Goal: Check status

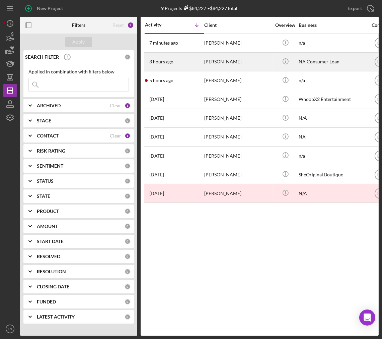
click at [179, 65] on div "3 hours ago [PERSON_NAME]" at bounding box center [174, 62] width 59 height 18
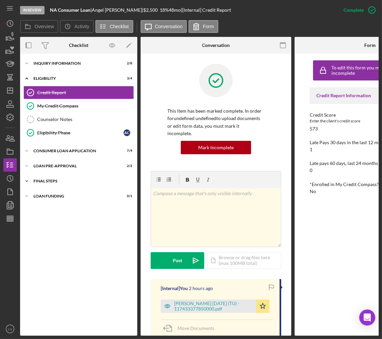
click at [82, 188] on div "Icon/Expander FINAL STEPS 5 / 10" at bounding box center [78, 180] width 117 height 13
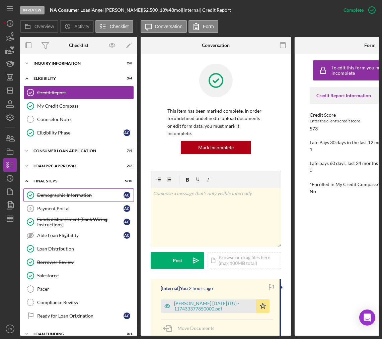
click at [62, 197] on div "Demographic Information" at bounding box center [80, 194] width 86 height 5
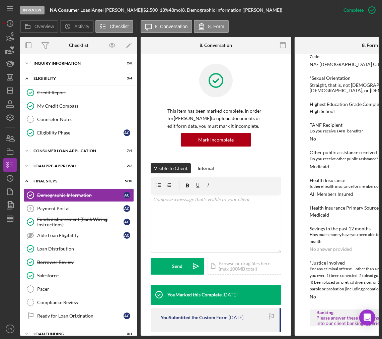
scroll to position [541, 0]
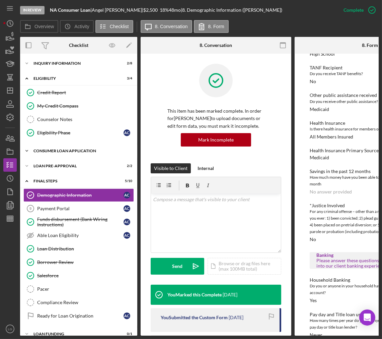
click at [94, 148] on div "Icon/Expander Consumer Loan Application 7 / 9" at bounding box center [78, 150] width 117 height 13
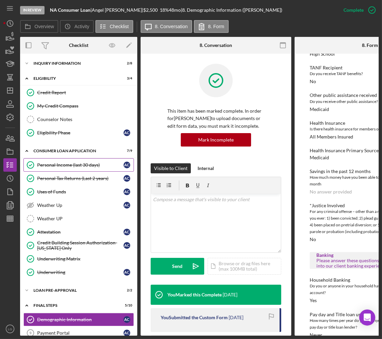
click at [65, 168] on div "Personal Income (last 30 days)" at bounding box center [80, 164] width 86 height 5
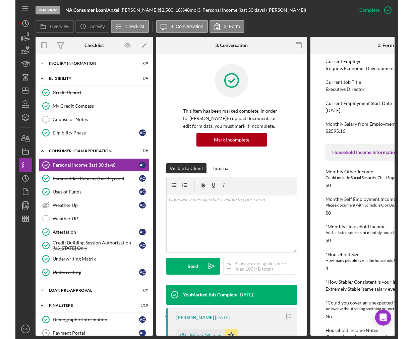
scroll to position [116, 0]
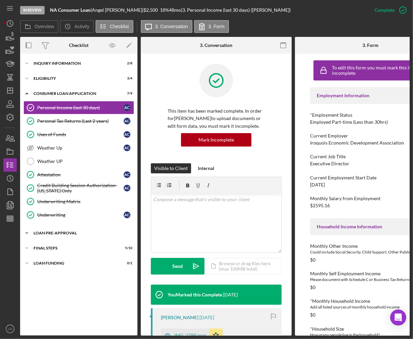
click at [55, 235] on div "Loan Pre-Approval" at bounding box center [82, 233] width 96 height 4
click at [44, 284] on div "Icon/Expander FINAL STEPS 5 / 10" at bounding box center [78, 278] width 117 height 13
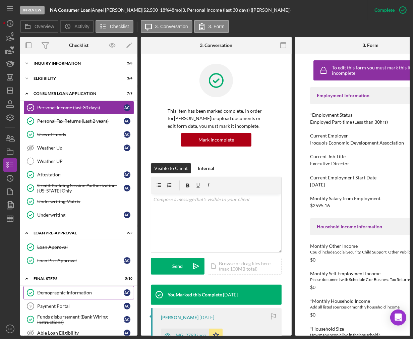
click at [45, 295] on div "Demographic Information" at bounding box center [80, 292] width 86 height 5
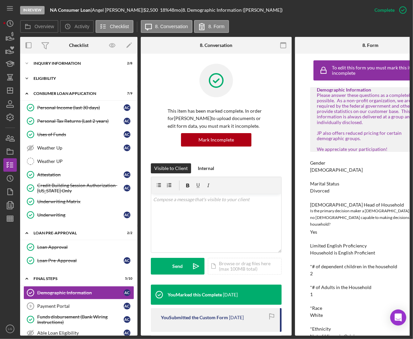
click at [60, 79] on div "Eligibility" at bounding box center [82, 78] width 96 height 4
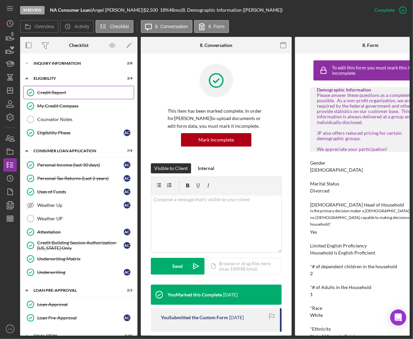
click at [49, 94] on div "Credit Report" at bounding box center [85, 92] width 97 height 5
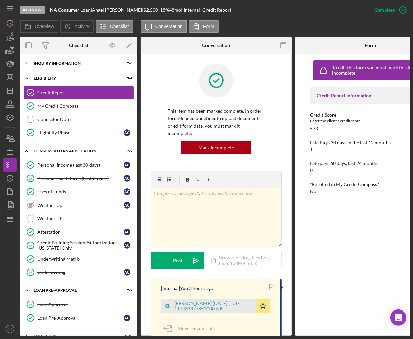
scroll to position [149, 0]
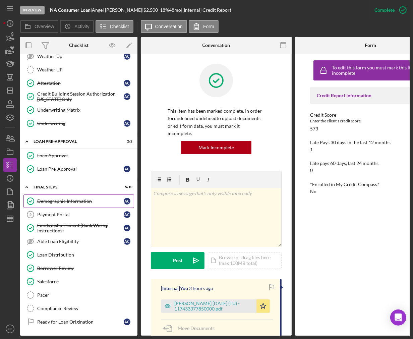
click at [65, 200] on div "Demographic Information" at bounding box center [80, 200] width 86 height 5
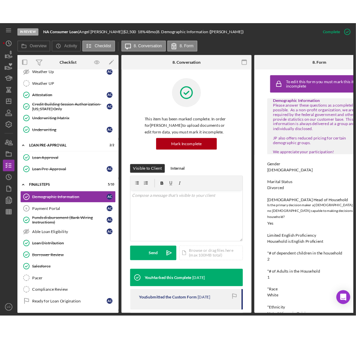
scroll to position [74, 0]
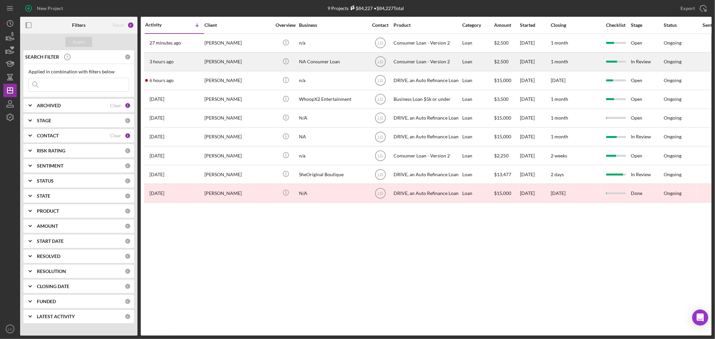
click at [235, 55] on div "[PERSON_NAME]" at bounding box center [237, 62] width 67 height 18
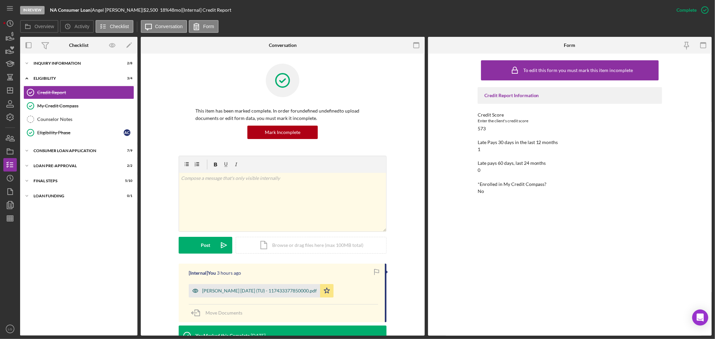
click at [242, 293] on div "[PERSON_NAME] [DATE] (TU) - 117433377850000.pdf" at bounding box center [259, 290] width 115 height 5
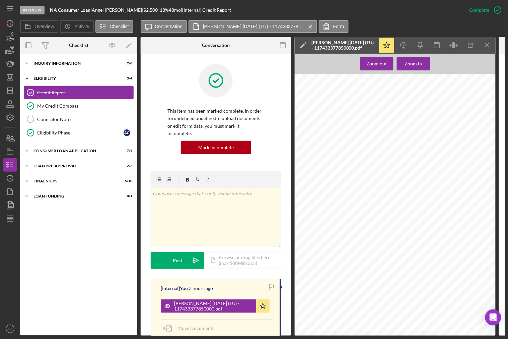
scroll to position [1117, 0]
